Goal: Information Seeking & Learning: Learn about a topic

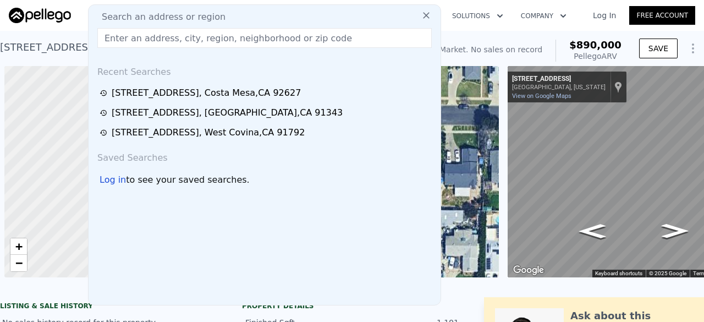
scroll to position [0, 4]
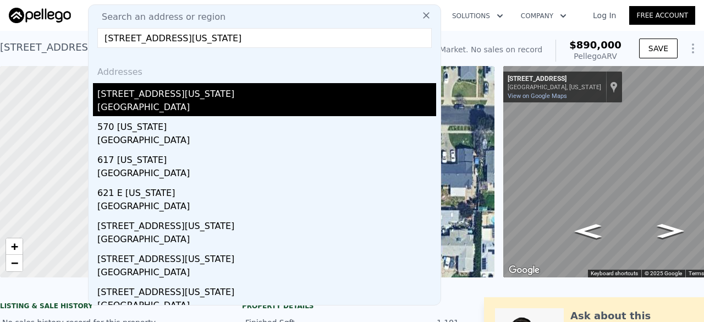
type input "1425 E Vermont, Anaheim, CA 92805"
click at [182, 103] on div "Anaheim, CA 92805" at bounding box center [266, 108] width 339 height 15
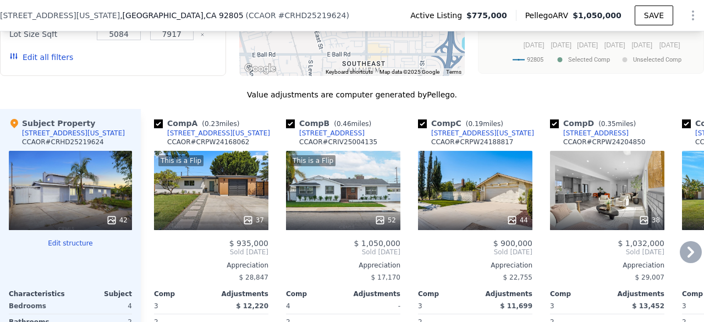
scroll to position [1123, 0]
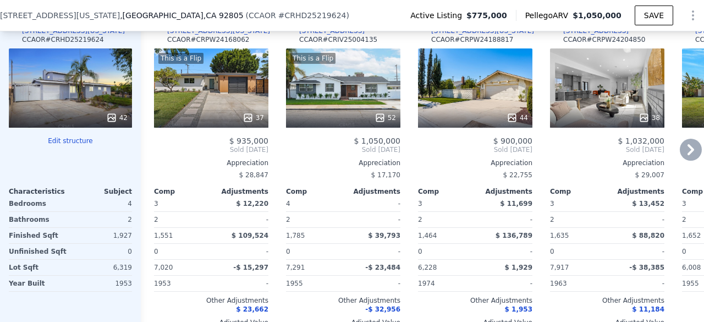
click at [529, 101] on div "44" at bounding box center [475, 87] width 114 height 79
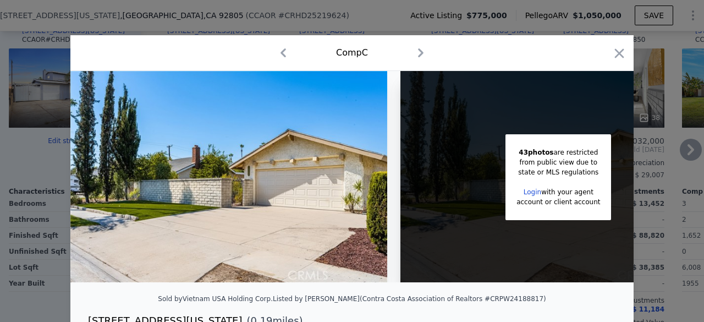
scroll to position [0, 87]
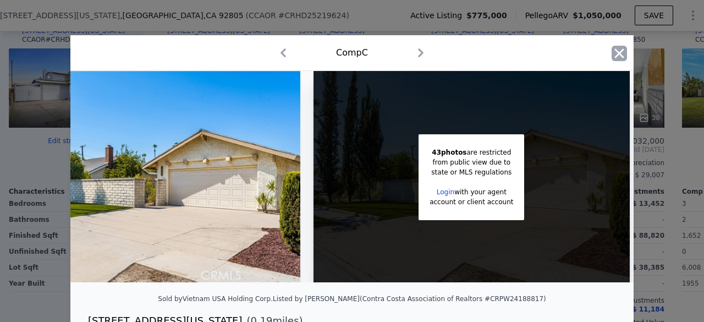
click at [617, 56] on icon "button" at bounding box center [619, 52] width 9 height 9
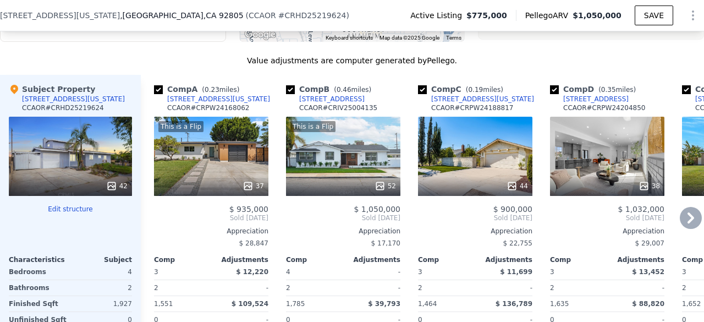
scroll to position [1054, 0]
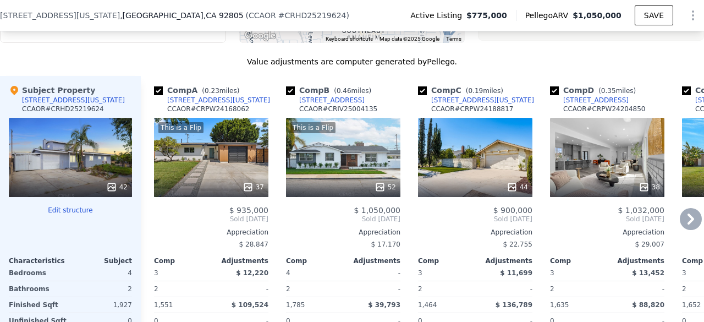
click at [233, 204] on div "Comp A ( 0.23 miles) 1219 E Vermont Ave CCAOR # CRPW24168062 This is a Flip 37 …" at bounding box center [211, 245] width 123 height 338
click at [214, 168] on div "This is a Flip 37" at bounding box center [211, 157] width 114 height 79
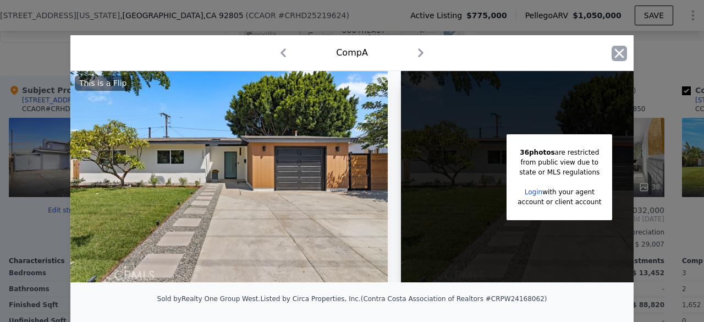
click at [619, 51] on icon "button" at bounding box center [619, 53] width 15 height 15
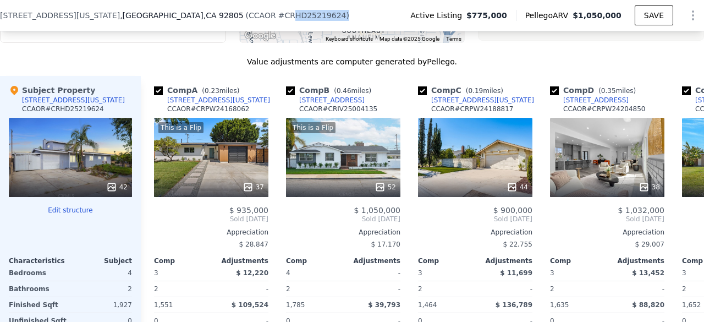
drag, startPoint x: 185, startPoint y: 16, endPoint x: 233, endPoint y: 15, distance: 47.3
click at [246, 15] on div "( CCAOR # CRHD25219624 )" at bounding box center [297, 15] width 103 height 11
copy div "HD25219624 )"
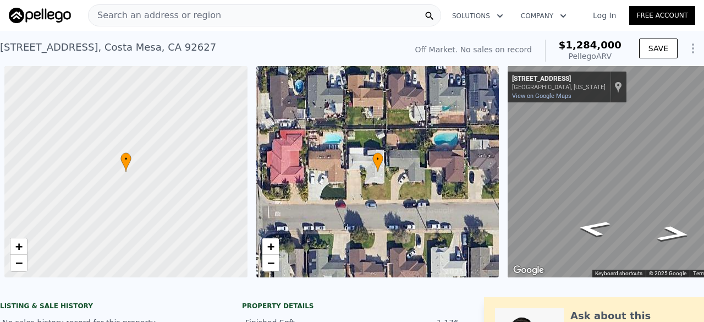
scroll to position [0, 4]
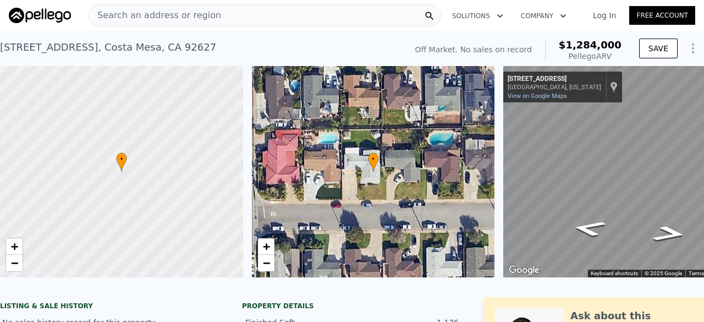
click at [140, 13] on span "Search an address or region" at bounding box center [155, 15] width 133 height 13
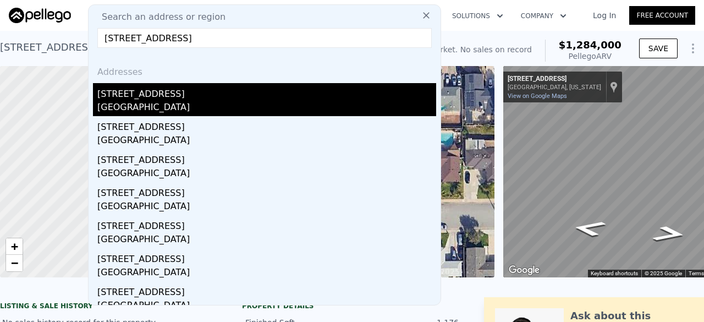
type input "[STREET_ADDRESS]"
click at [147, 84] on div "[STREET_ADDRESS]" at bounding box center [266, 92] width 339 height 18
